Goal: Task Accomplishment & Management: Use online tool/utility

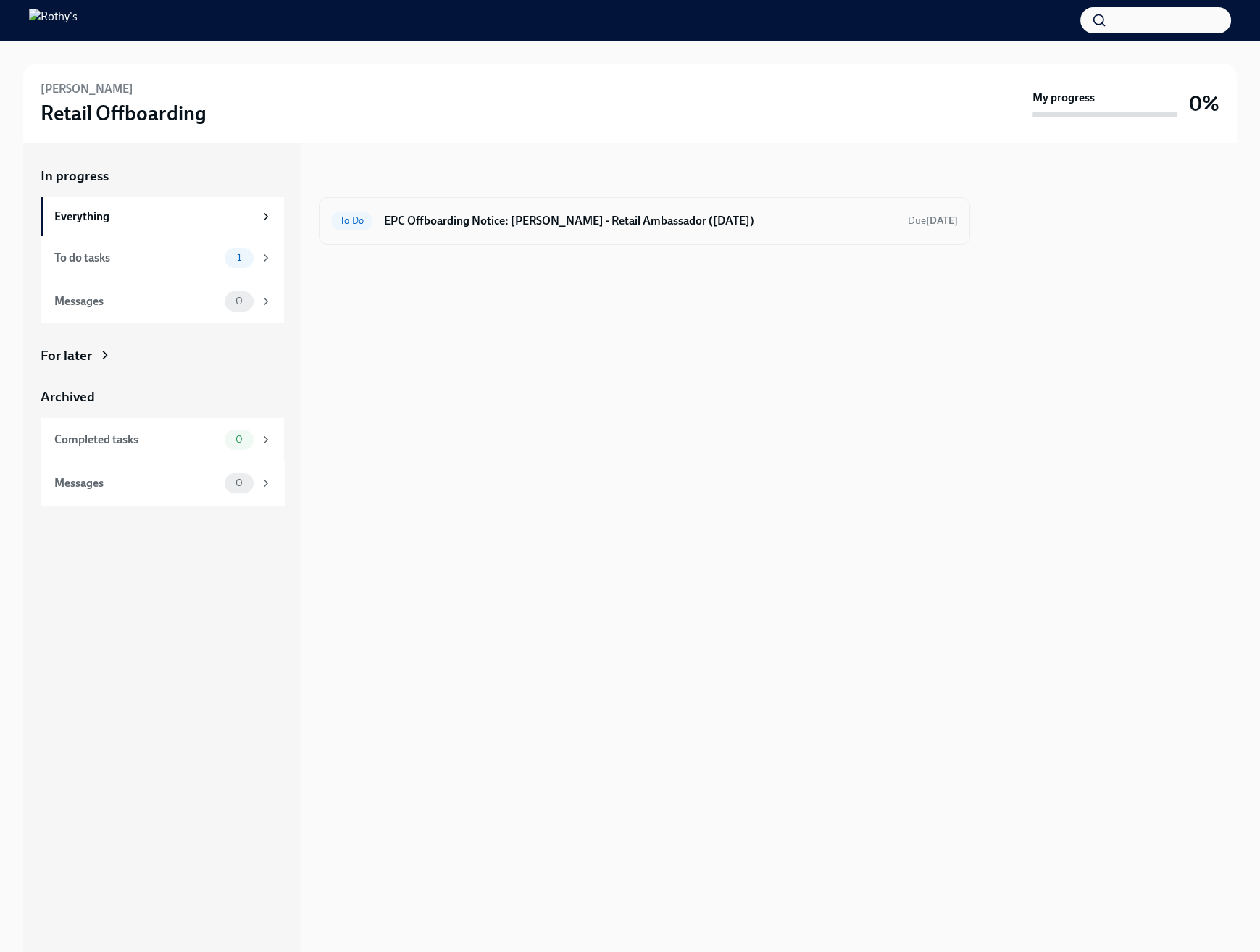
click at [507, 218] on h6 "EPC Offboarding Notice: [PERSON_NAME] - Retail Ambassador ([DATE])" at bounding box center [639, 221] width 512 height 16
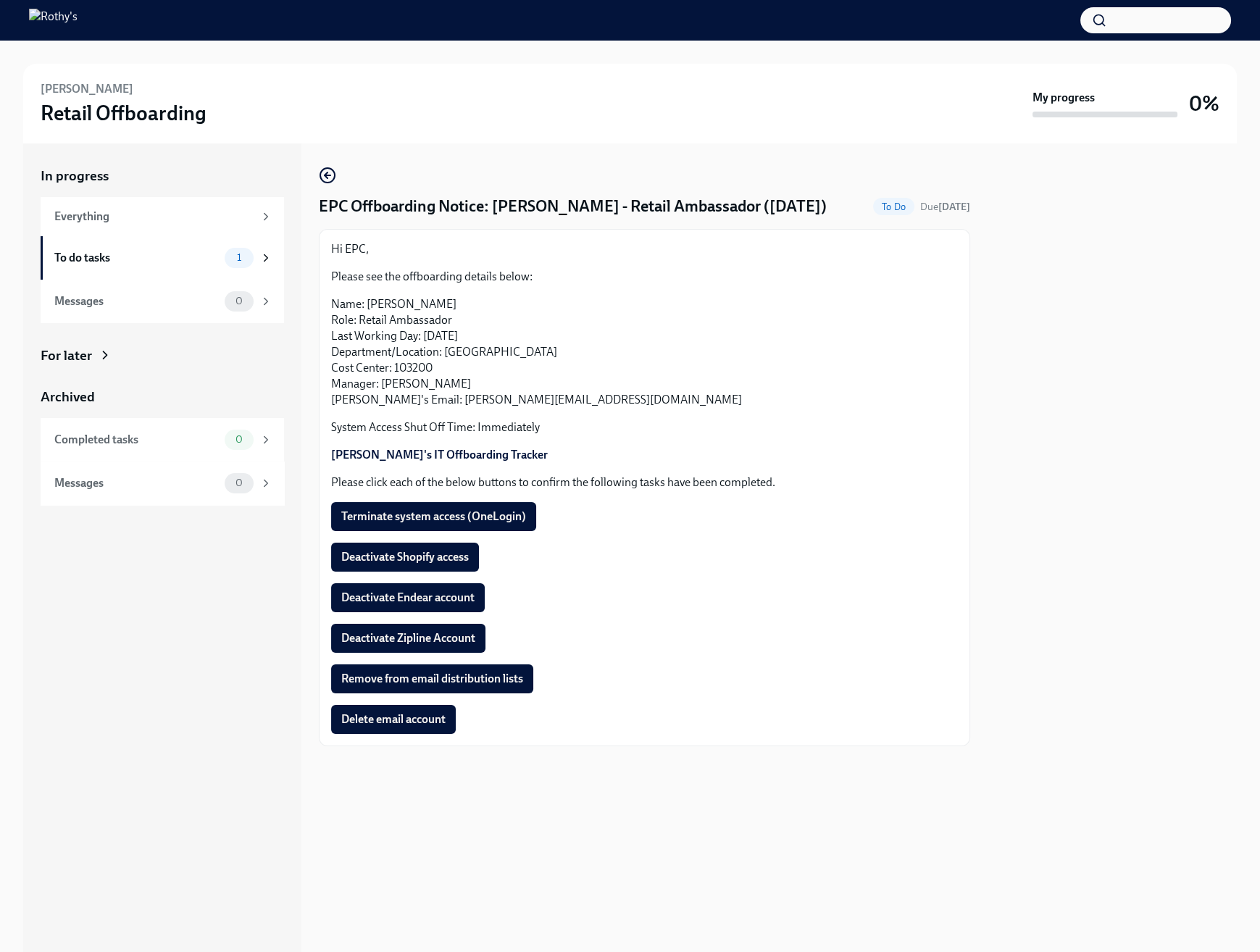
click at [696, 345] on p "Name: [PERSON_NAME] Role: Retail Ambassador Last Working Day: [DATE] Department…" at bounding box center [644, 352] width 627 height 111
click at [490, 532] on button "Terminate system access (OneLogin)" at bounding box center [434, 516] width 205 height 29
click at [754, 463] on div "Hi EPC, Please see the offboarding details below: Name: [PERSON_NAME] Role: Ret…" at bounding box center [644, 352] width 627 height 222
click at [474, 408] on p "Name: [PERSON_NAME] Role: Retail Ambassador Last Working Day: [DATE] Department…" at bounding box center [644, 352] width 627 height 111
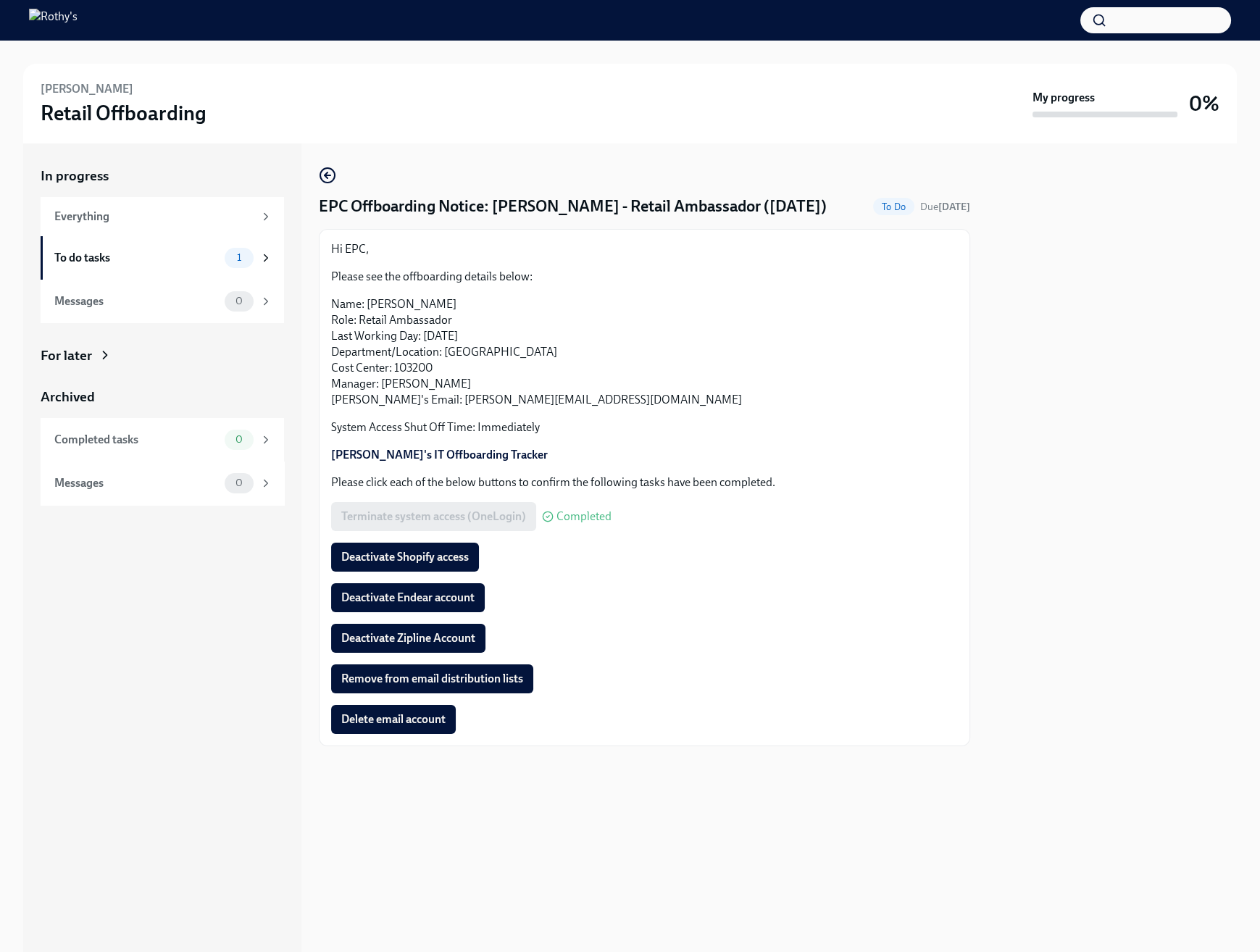
click at [472, 408] on p "Name: [PERSON_NAME] Role: Retail Ambassador Last Working Day: [DATE] Department…" at bounding box center [644, 352] width 627 height 111
copy p "christinafreeman"
click at [442, 653] on button "Deactivate Zipline Account" at bounding box center [408, 639] width 155 height 29
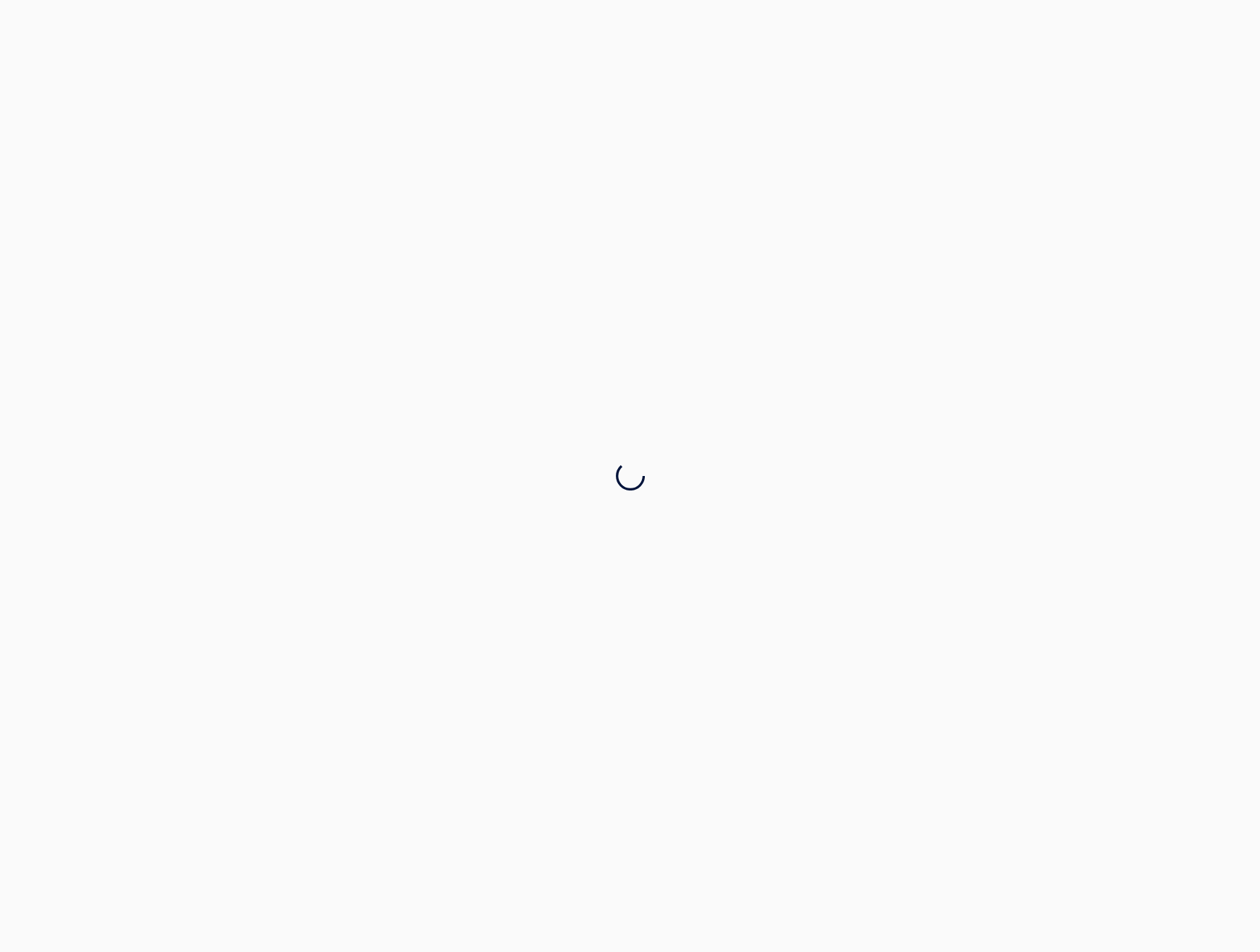
click at [215, 666] on div at bounding box center [630, 476] width 1260 height 952
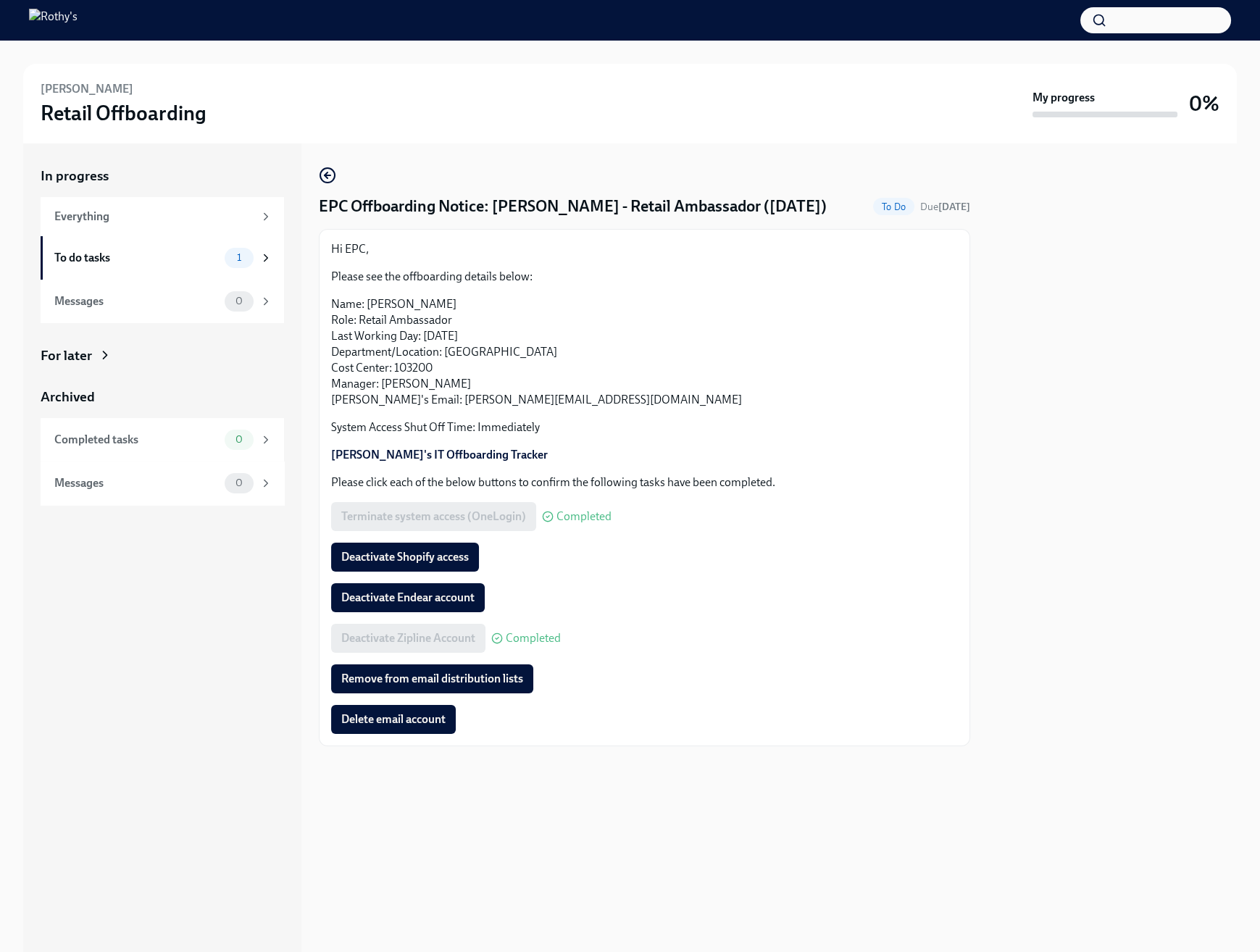
drag, startPoint x: 445, startPoint y: 617, endPoint x: 359, endPoint y: 598, distance: 88.1
click at [445, 606] on span "Deactivate Endear account" at bounding box center [408, 598] width 133 height 14
click at [819, 605] on div "Deactivate Endear account Completed" at bounding box center [644, 598] width 627 height 29
click at [408, 572] on button "Deactivate Shopify access" at bounding box center [405, 557] width 148 height 29
click at [986, 421] on div "In progress Everything To do tasks 1 Messages 0 For later Archived Completed ta…" at bounding box center [629, 548] width 1213 height 808
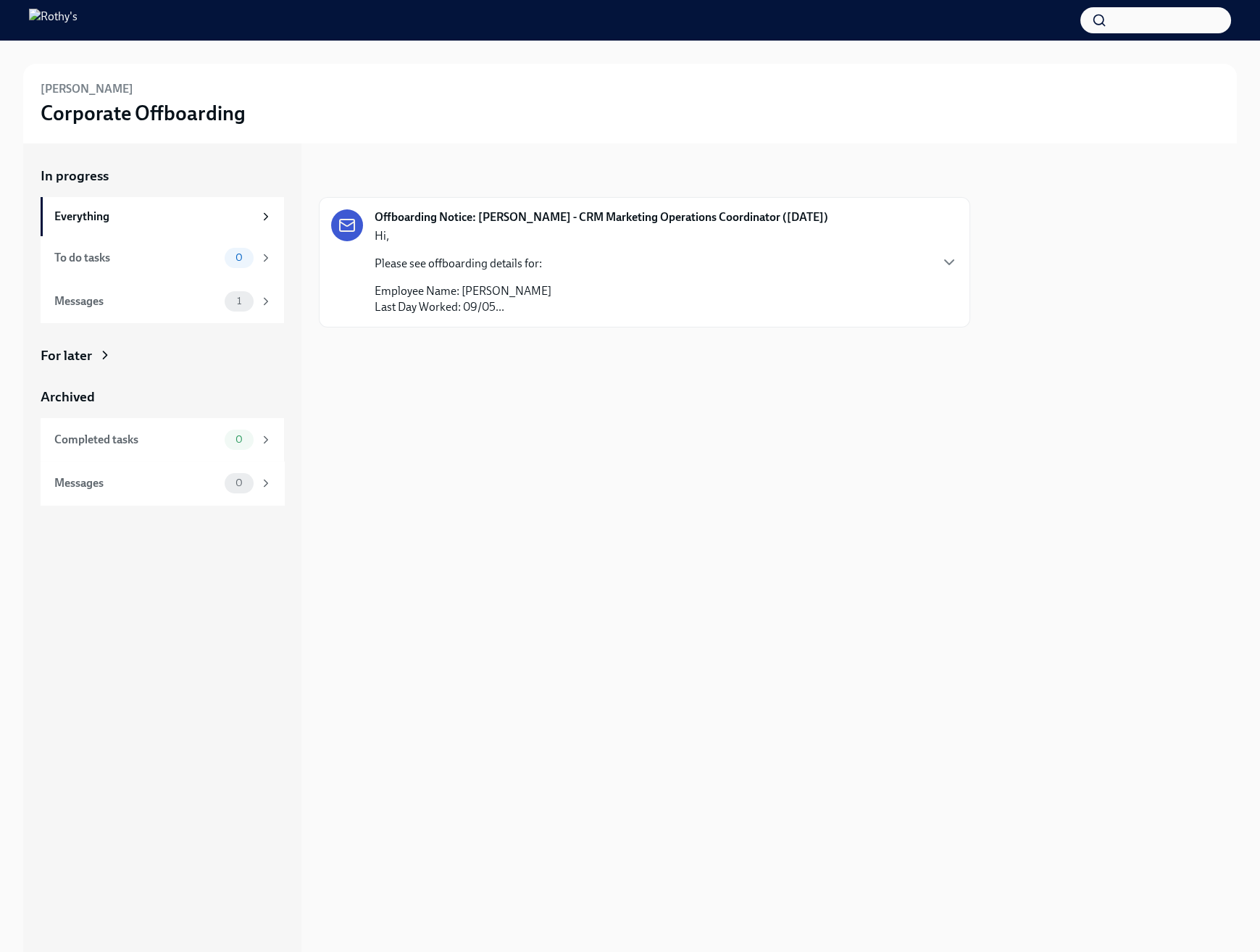
click at [828, 281] on div "Offboarding Notice: Laila-Marie Santos - CRM Marketing Operations Coordinator (…" at bounding box center [601, 262] width 453 height 106
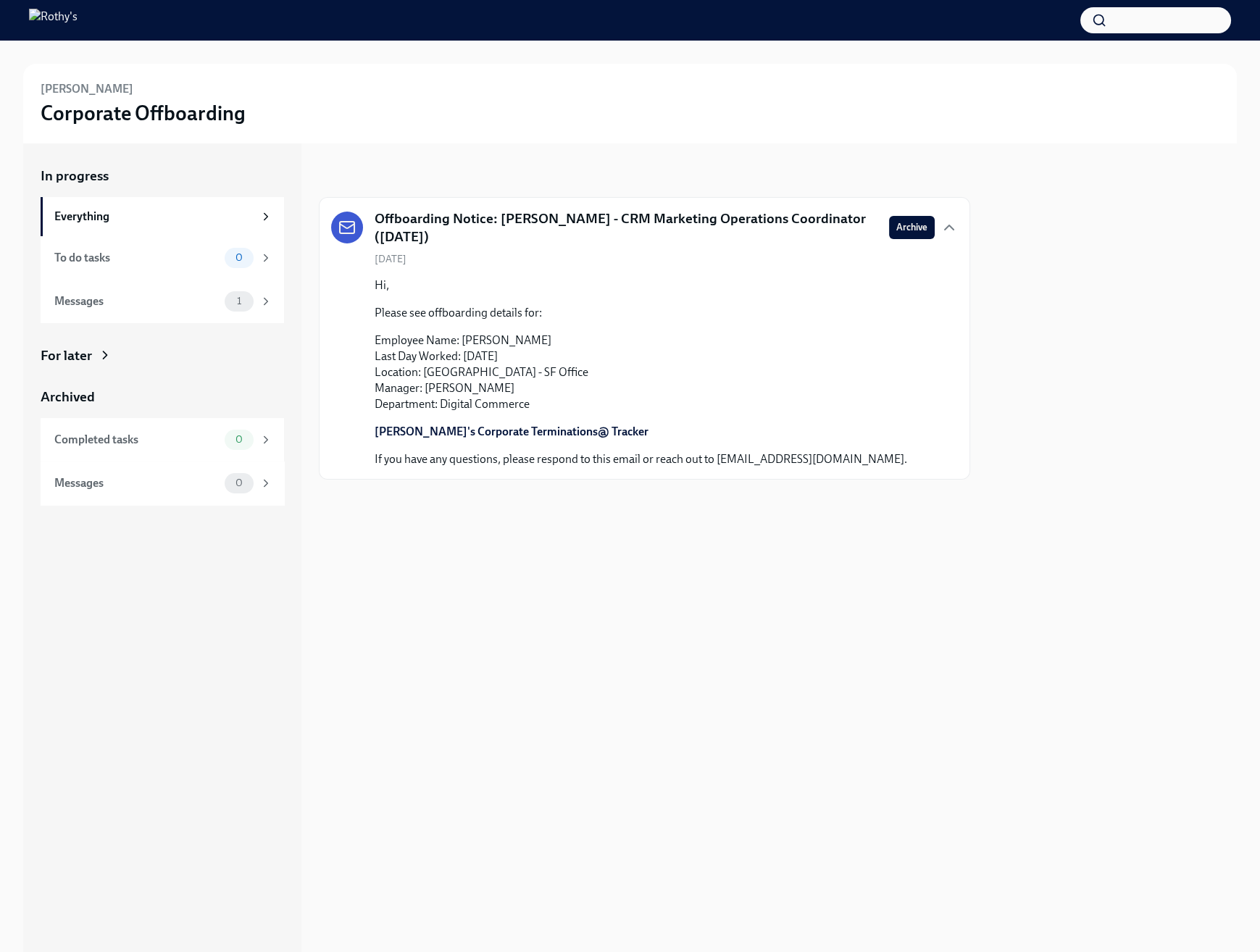
click at [1122, 307] on div at bounding box center [1112, 548] width 250 height 808
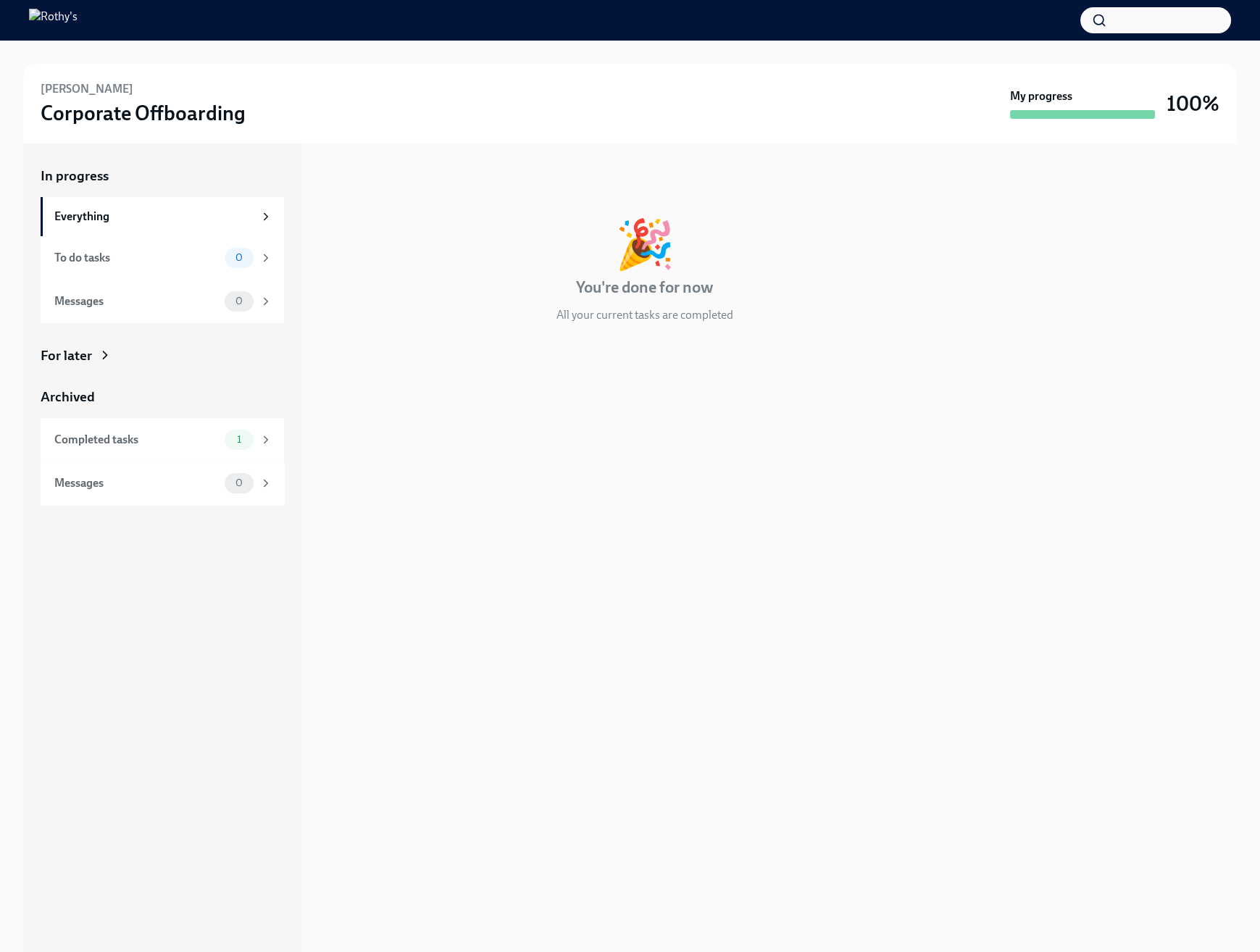
click at [677, 299] on div "🎉 You're done for now All your current tasks are completed" at bounding box center [644, 271] width 651 height 103
